Goal: Task Accomplishment & Management: Use online tool/utility

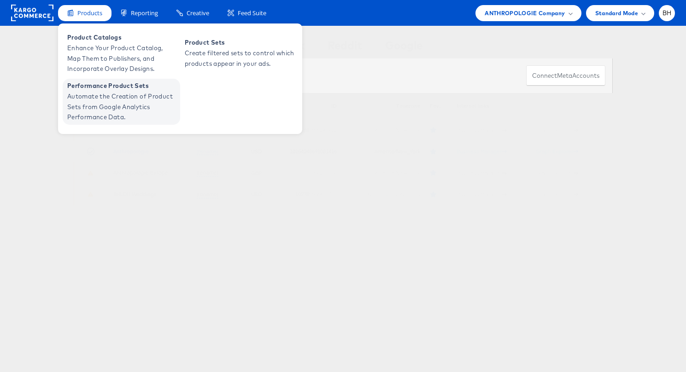
click at [105, 106] on span "Automate the Creation of Product Sets from Google Analytics Performance Data." at bounding box center [122, 106] width 111 height 31
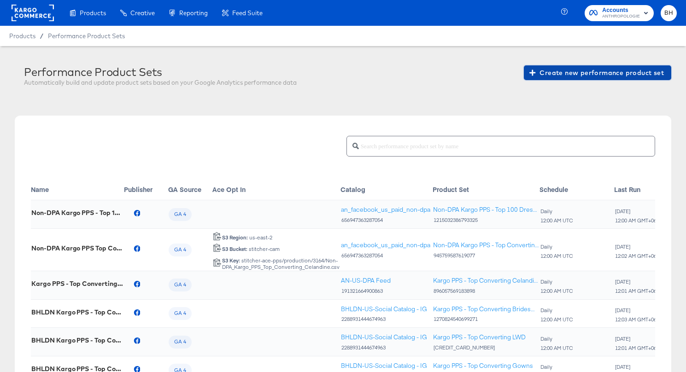
click at [552, 76] on span "Create new performance product set" at bounding box center [597, 73] width 133 height 12
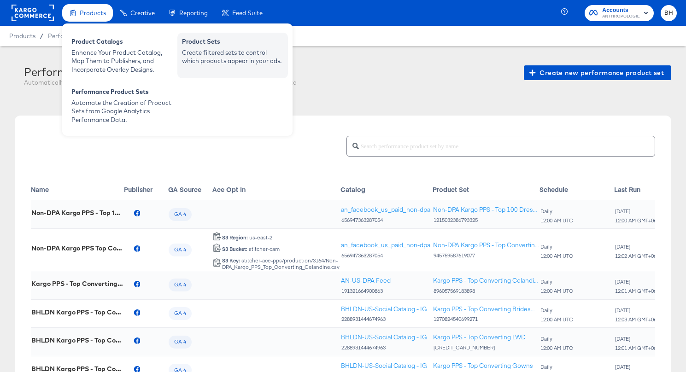
click at [217, 63] on div "Create filtered sets to control which products appear in your ads." at bounding box center [232, 56] width 101 height 17
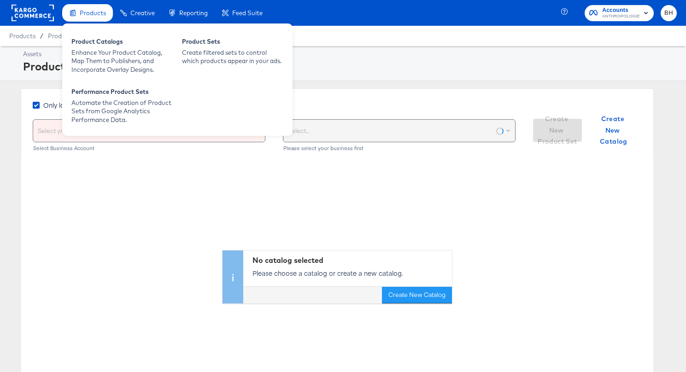
click at [74, 12] on icon at bounding box center [74, 12] width 2 height 0
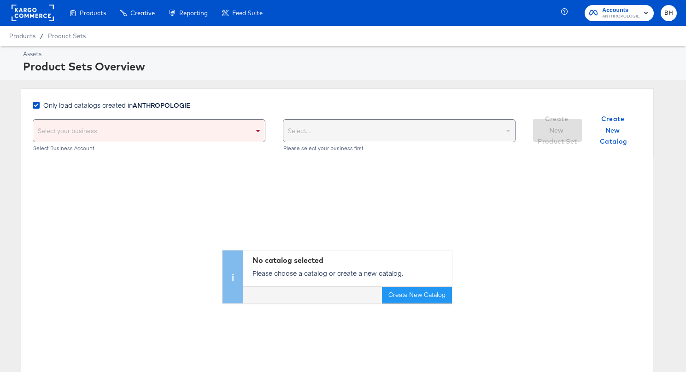
click at [35, 16] on rect at bounding box center [33, 13] width 42 height 17
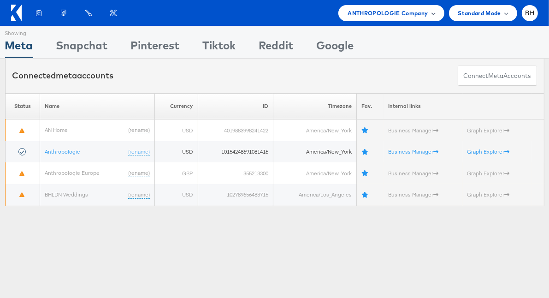
click at [366, 16] on span "ANTHROPOLOGIE Company" at bounding box center [387, 13] width 80 height 10
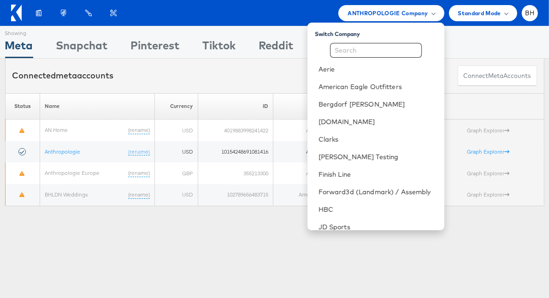
click at [162, 76] on div "Connected meta accounts Connect meta Accounts" at bounding box center [274, 75] width 539 height 35
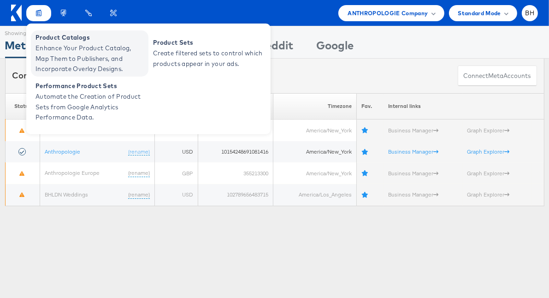
click at [59, 47] on span "Enhance Your Product Catalog, Map Them to Publishers, and Incorporate Overlay D…" at bounding box center [90, 58] width 111 height 31
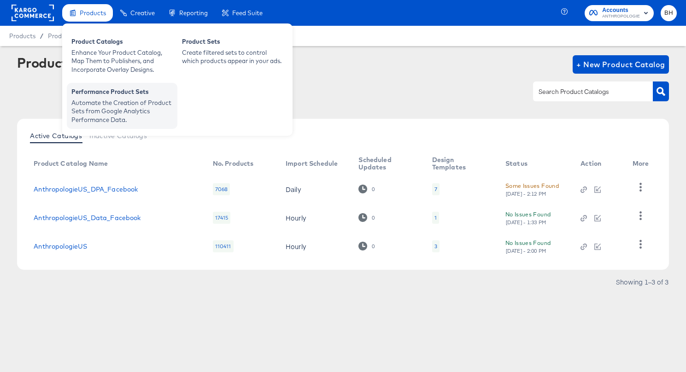
click at [111, 105] on div "Automate the Creation of Product Sets from Google Analytics Performance Data." at bounding box center [121, 112] width 101 height 26
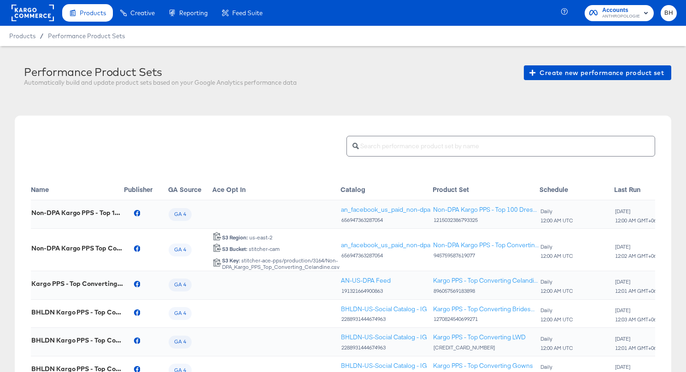
click at [24, 14] on rect at bounding box center [33, 13] width 42 height 17
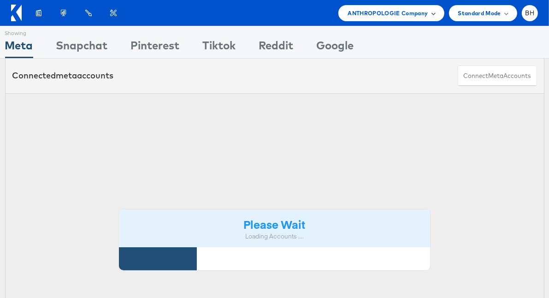
click at [424, 13] on span "ANTHROPOLOGIE Company" at bounding box center [387, 13] width 80 height 10
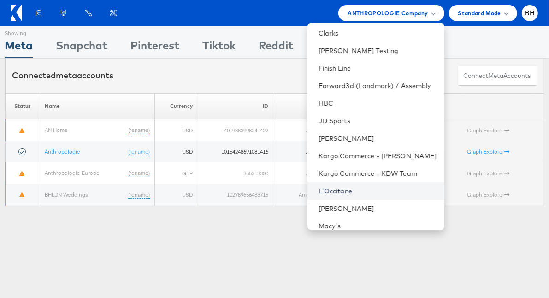
scroll to position [155, 0]
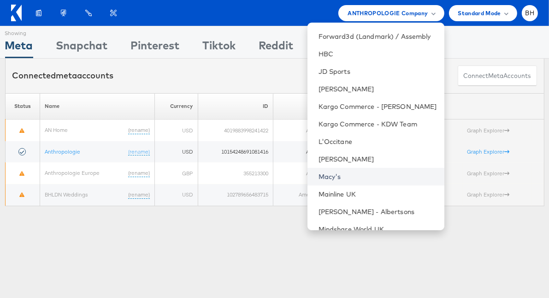
click at [347, 177] on link "Macy's" at bounding box center [377, 176] width 118 height 9
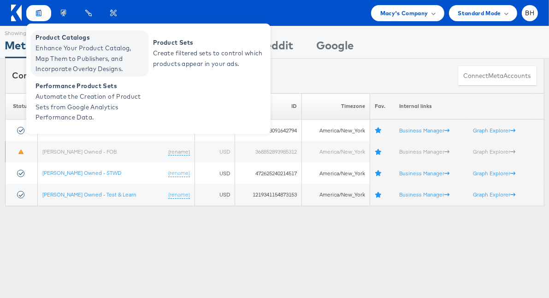
click at [50, 43] on span "Enhance Your Product Catalog, Map Them to Publishers, and Incorporate Overlay D…" at bounding box center [90, 58] width 111 height 31
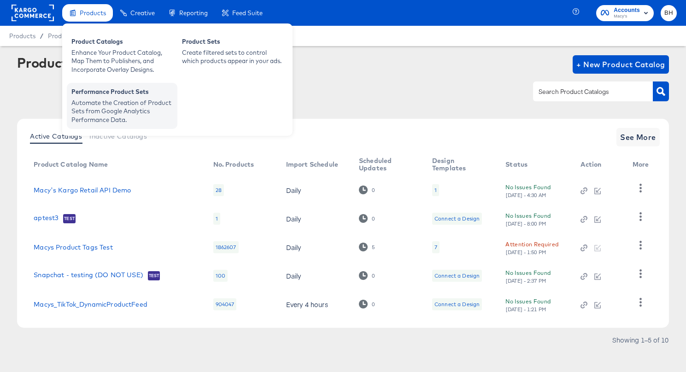
click at [125, 111] on div "Automate the Creation of Product Sets from Google Analytics Performance Data." at bounding box center [121, 112] width 101 height 26
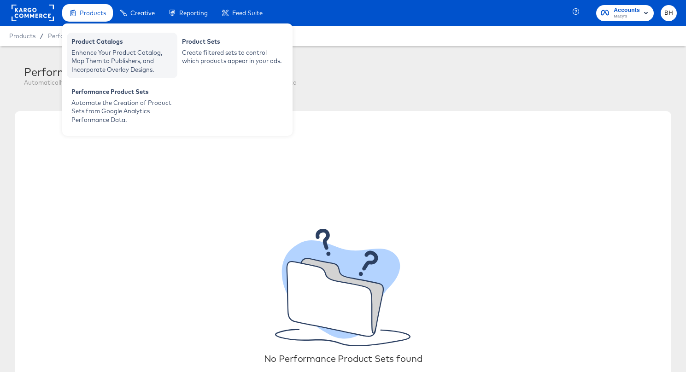
click at [102, 55] on div "Enhance Your Product Catalog, Map Them to Publishers, and Incorporate Overlay D…" at bounding box center [121, 61] width 101 height 26
